Goal: Information Seeking & Learning: Learn about a topic

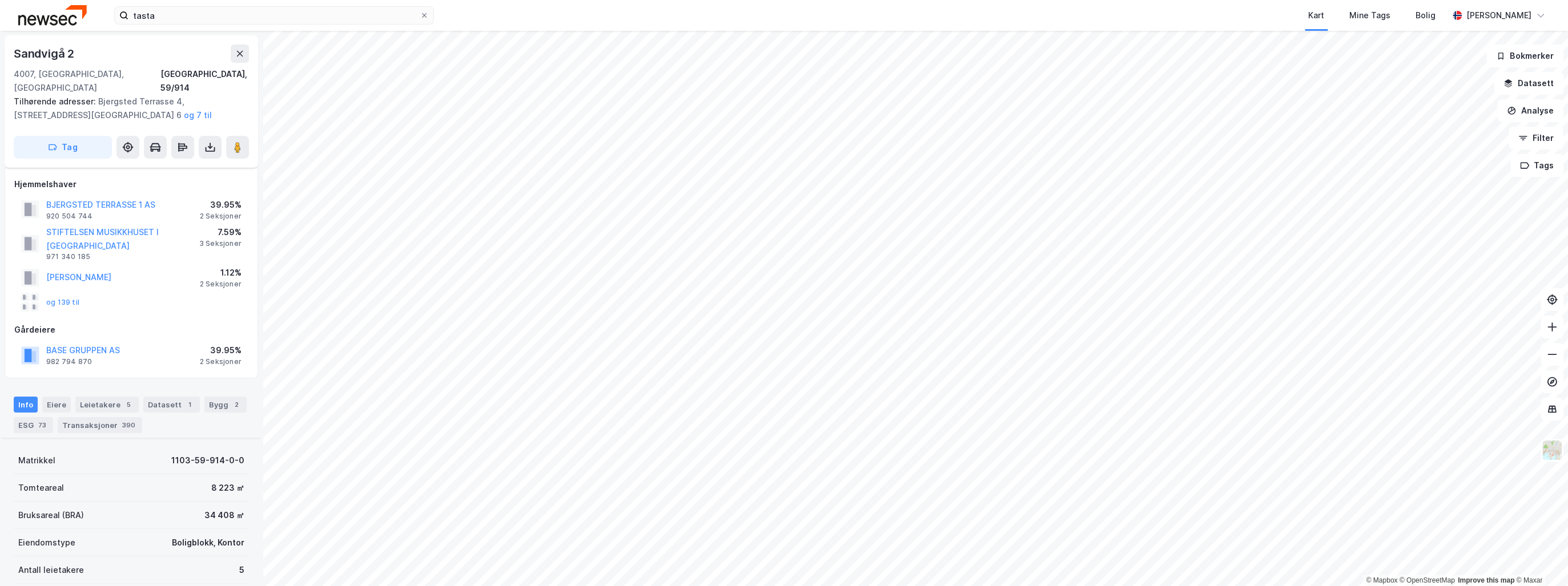
scroll to position [245, 0]
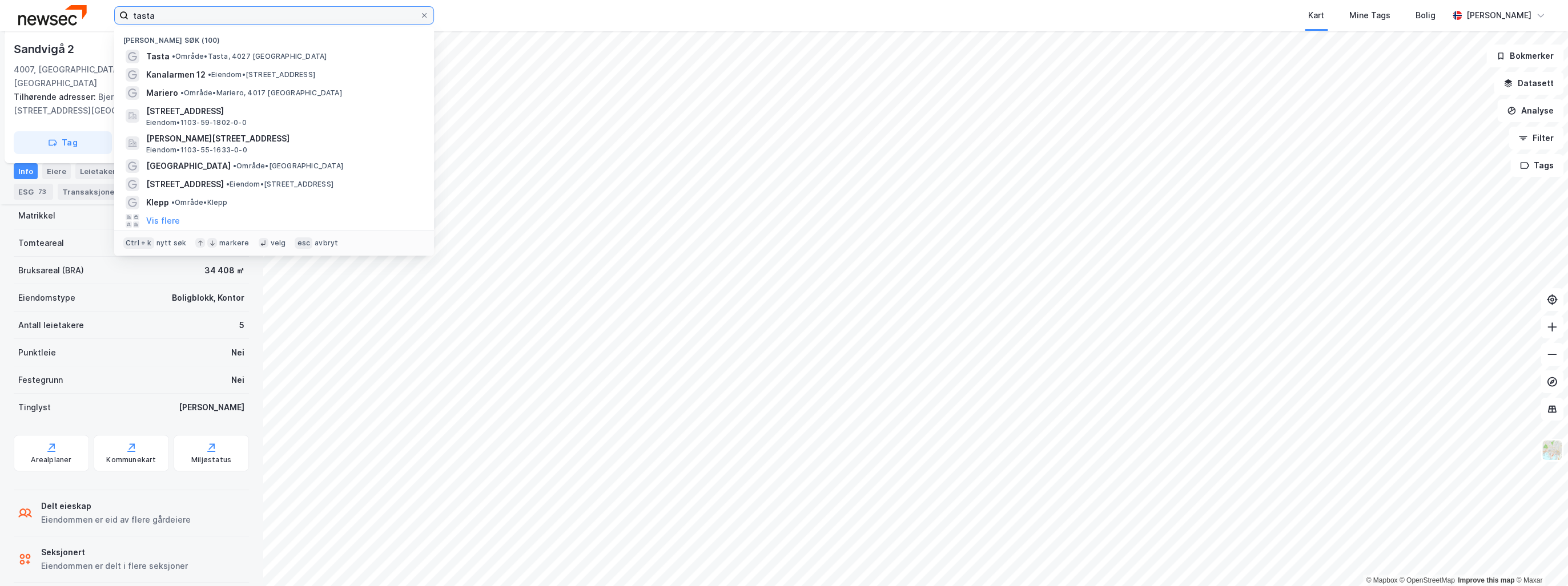
click at [197, 15] on input "tasta" at bounding box center [274, 15] width 291 height 17
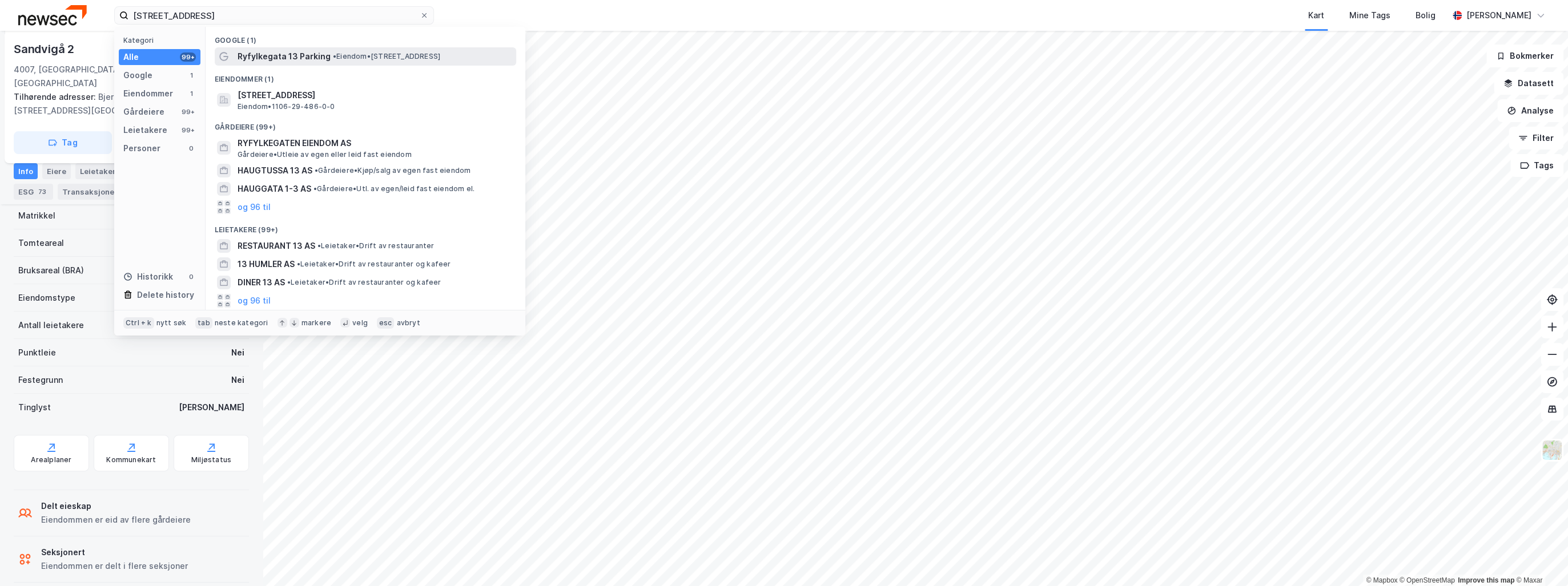
click at [313, 60] on span "Ryfylkegata 13 Parking" at bounding box center [284, 57] width 93 height 14
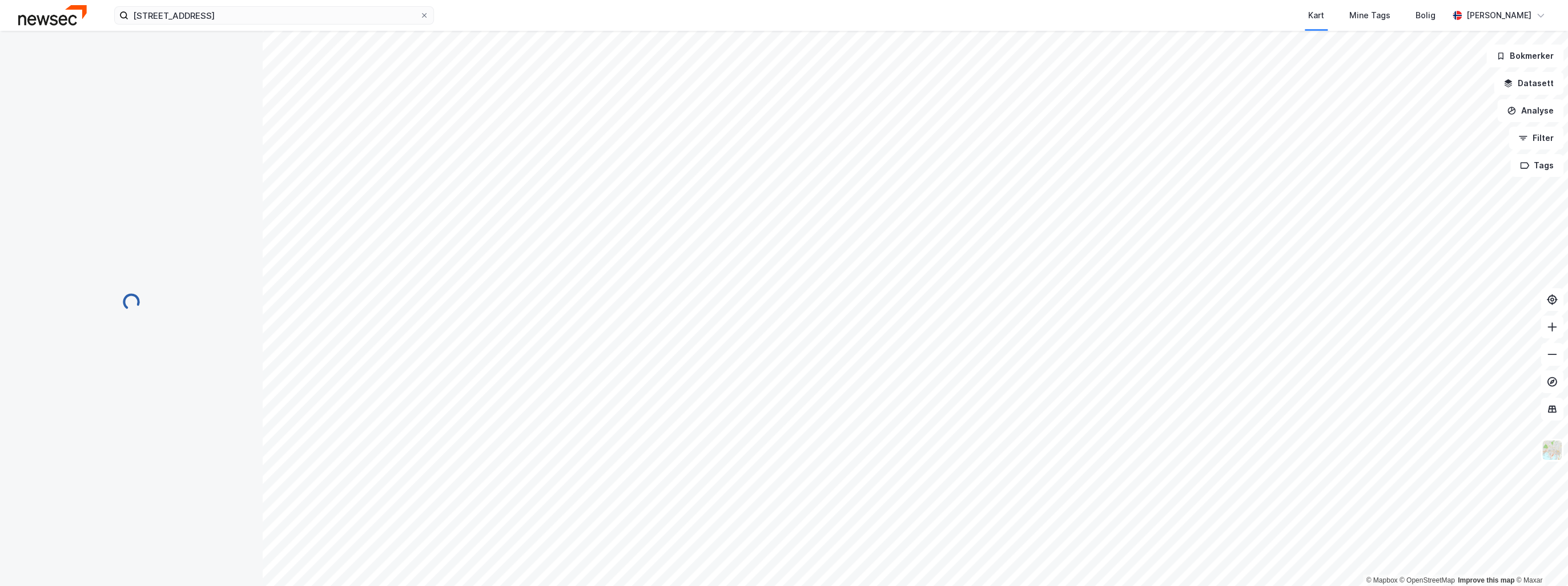
scroll to position [61, 0]
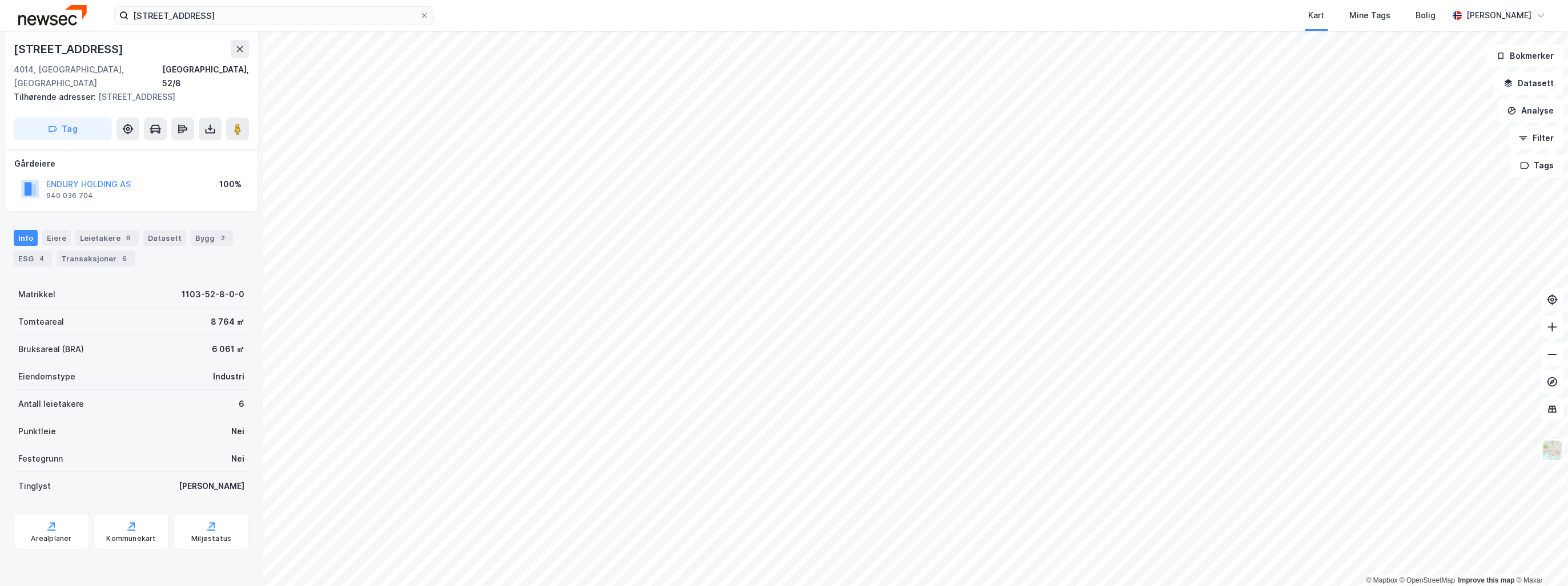
scroll to position [48, 0]
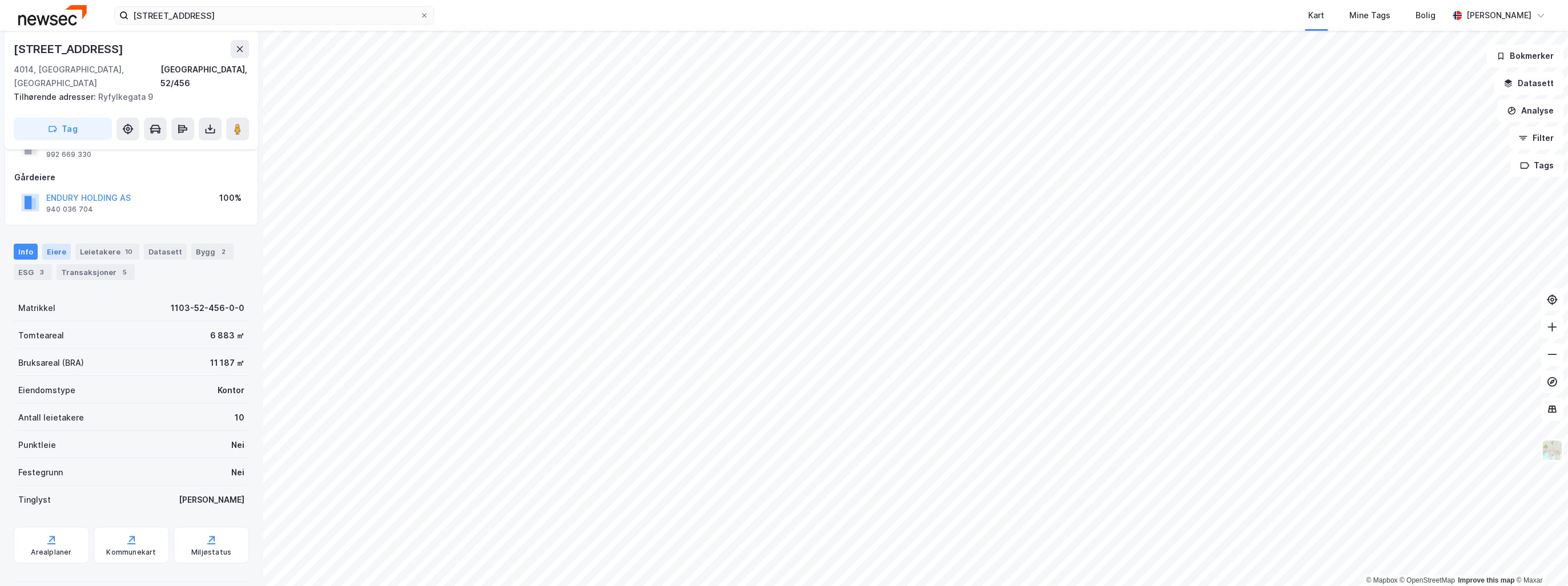
click at [56, 244] on div "Eiere" at bounding box center [56, 252] width 29 height 16
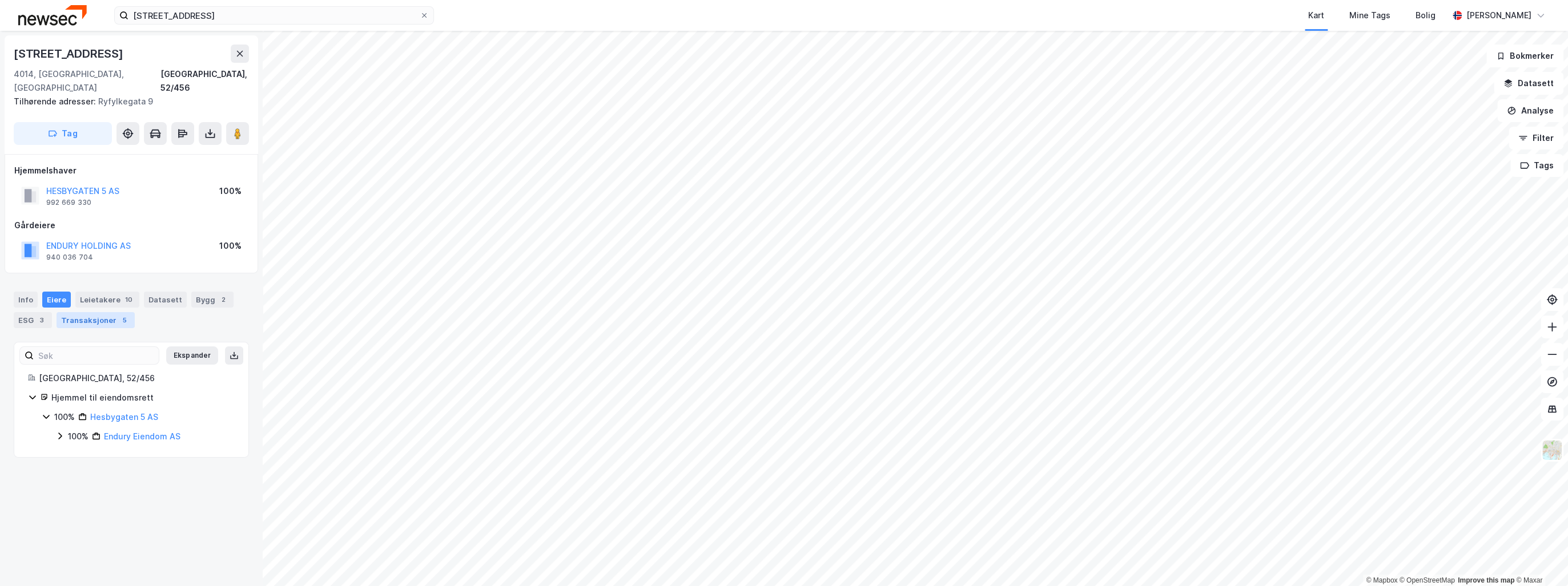
click at [85, 312] on div "Transaksjoner 5" at bounding box center [96, 320] width 79 height 16
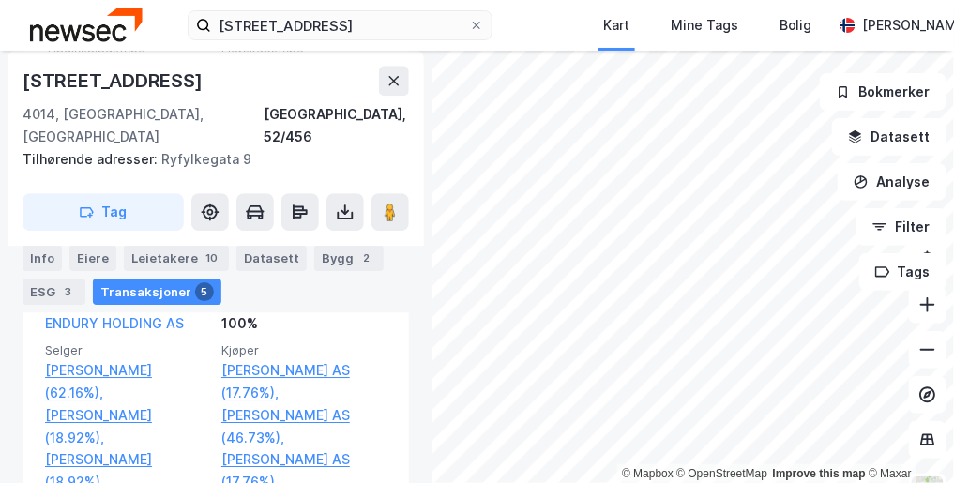
scroll to position [1182, 0]
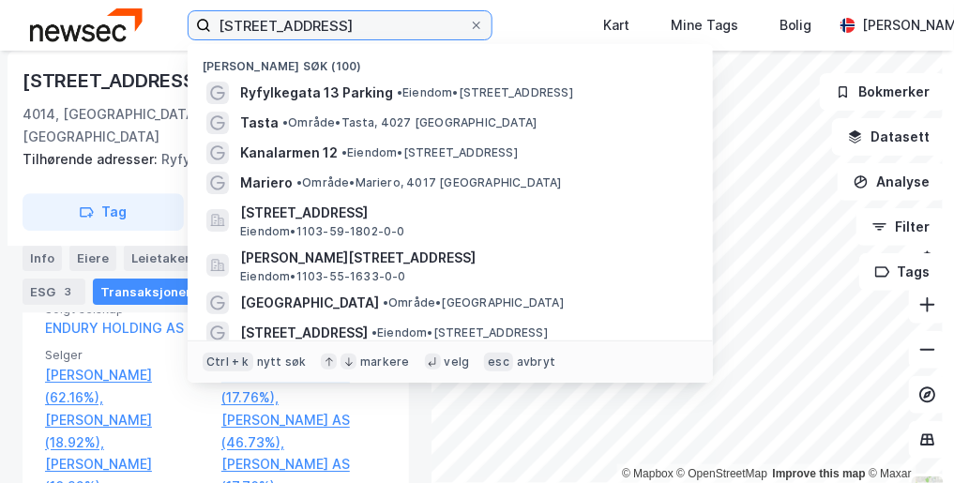
click at [332, 23] on input "[STREET_ADDRESS]" at bounding box center [340, 25] width 258 height 28
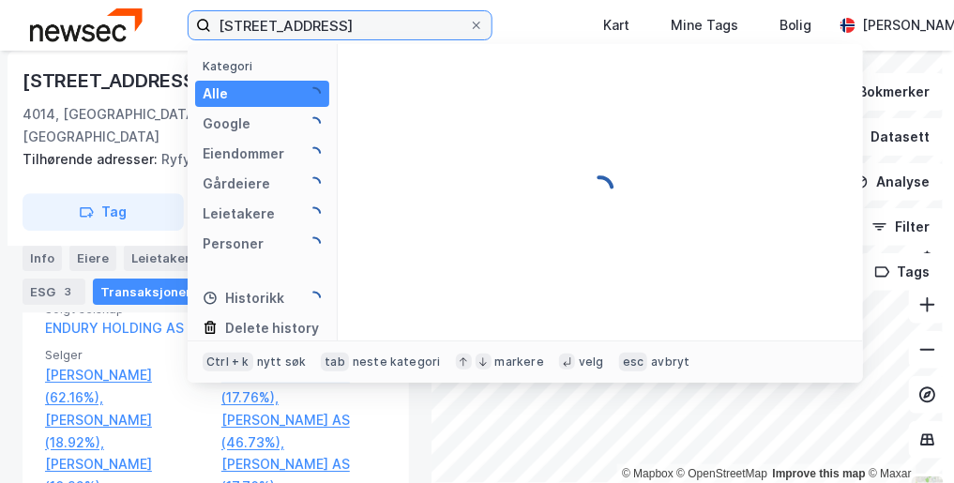
type input "[STREET_ADDRESS]"
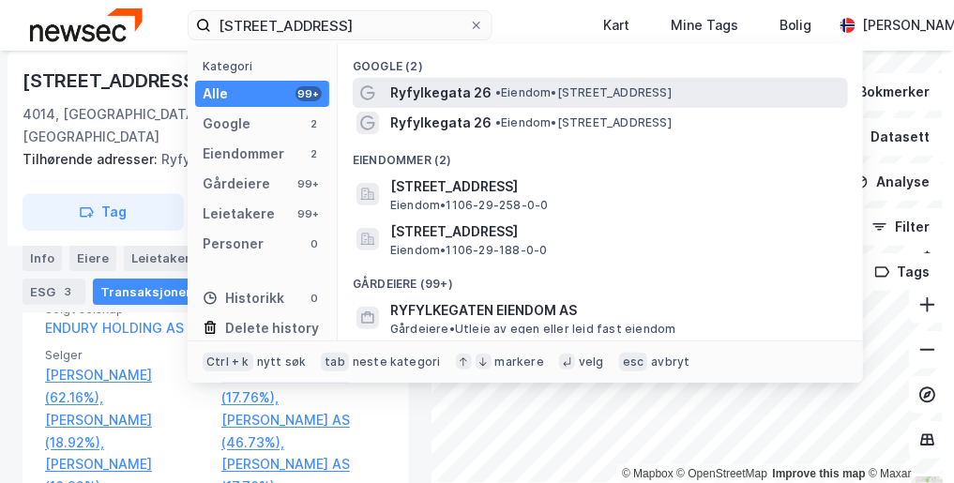
click at [496, 94] on span "•" at bounding box center [498, 92] width 6 height 14
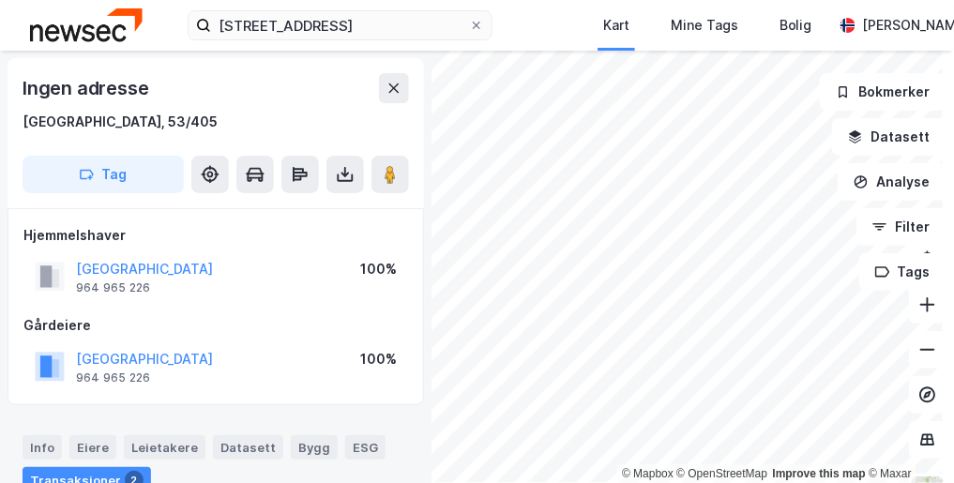
scroll to position [381, 0]
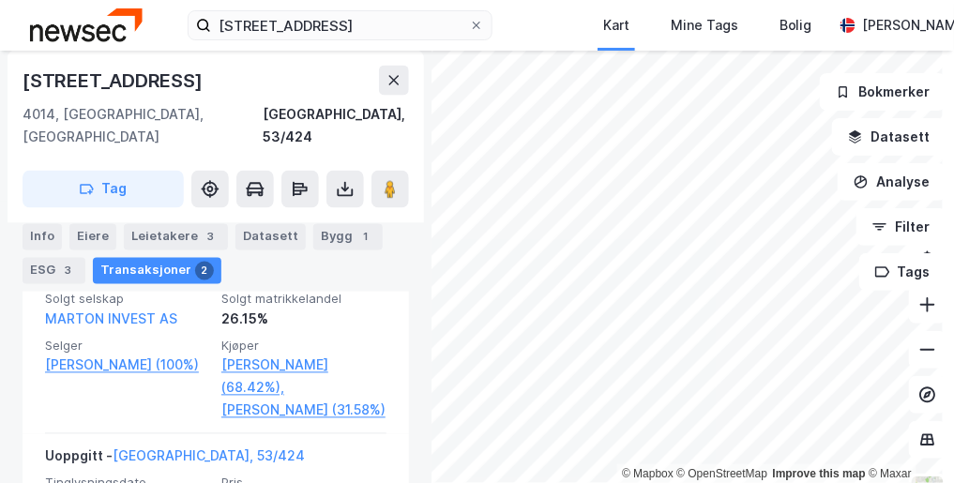
scroll to position [686, 0]
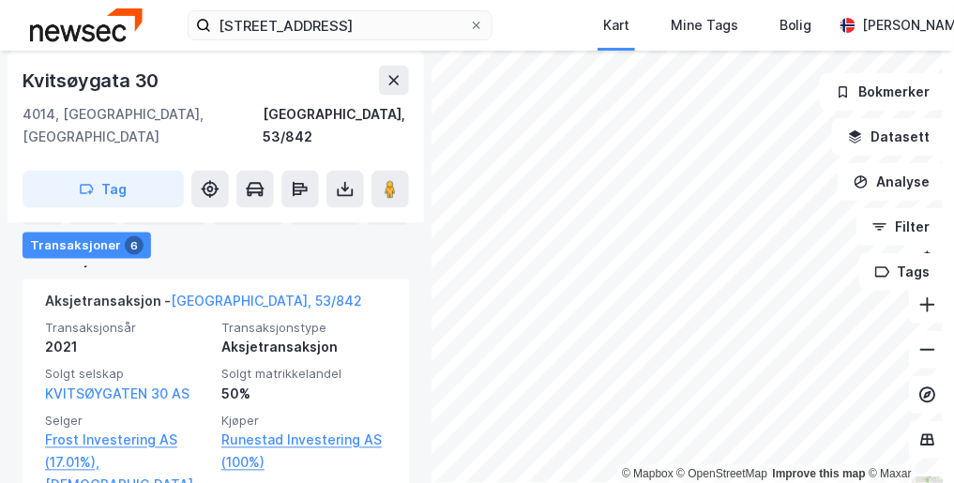
scroll to position [581, 0]
